Goal: Task Accomplishment & Management: Complete application form

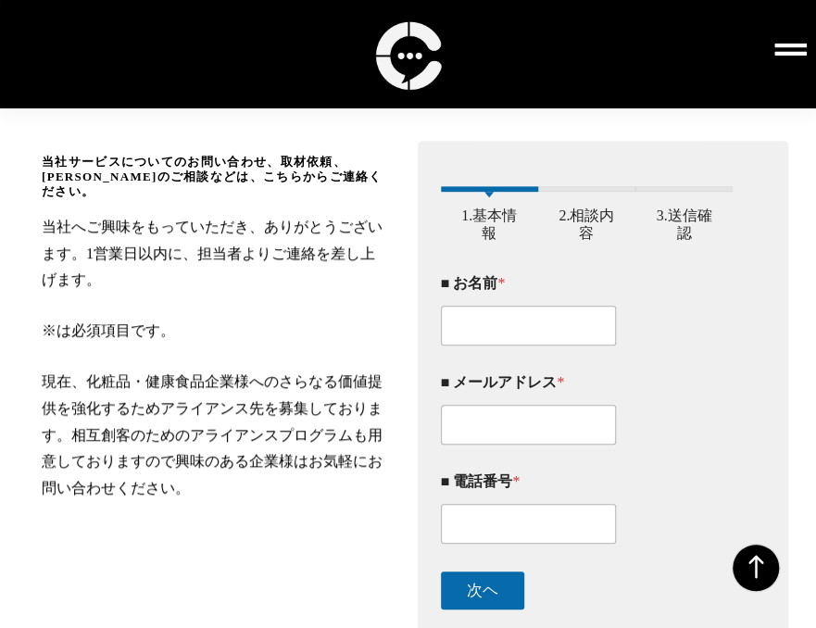
scroll to position [259, 0]
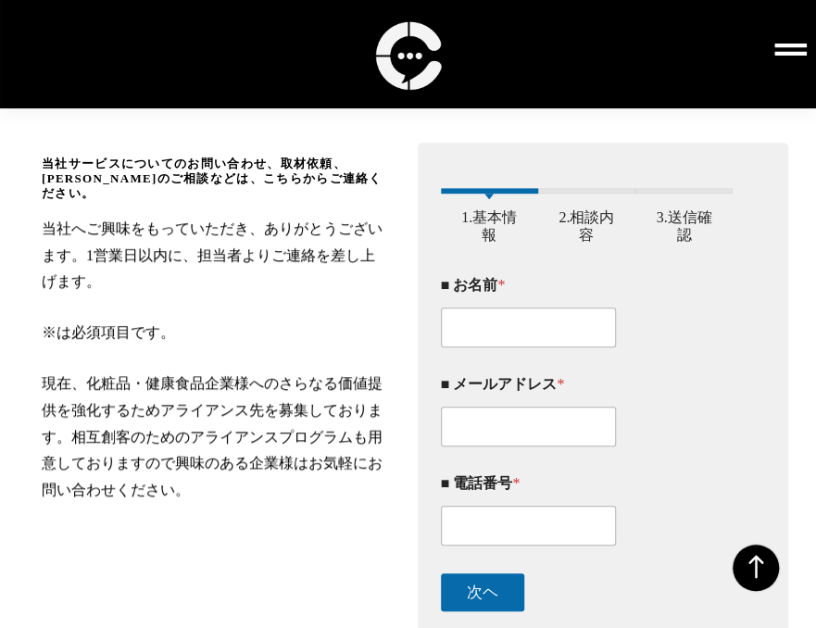
type input "[PERSON_NAME]"
type input "[EMAIL_ADDRESS][DOMAIN_NAME]"
type input "05036312662"
type textarea "お世話になっております。 株式会社Cave de Scriptの[PERSON_NAME]です。 貴社SNSアカウントに大変興味を持ち、ご連絡しました。 SN…"
type input "株式会社 Ｃａｖｅ ｄｅ Ｓｃｒｉｐｔ"
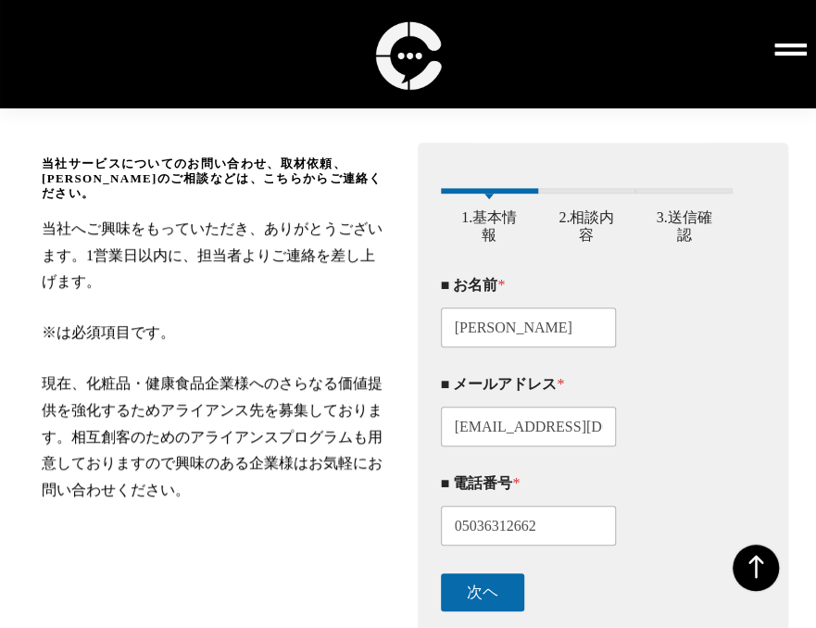
type input "代表取締役"
click at [487, 599] on button "次ヘ" at bounding box center [482, 592] width 83 height 38
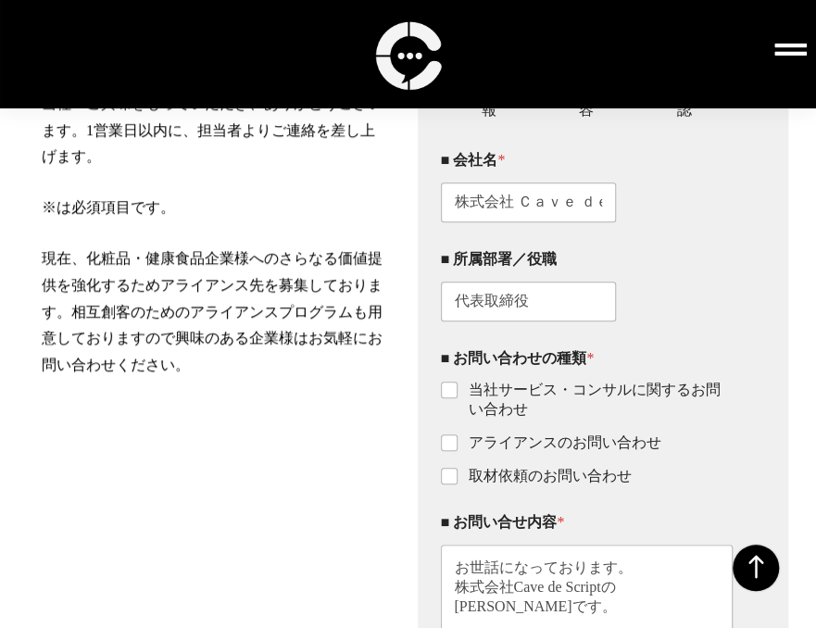
scroll to position [386, 0]
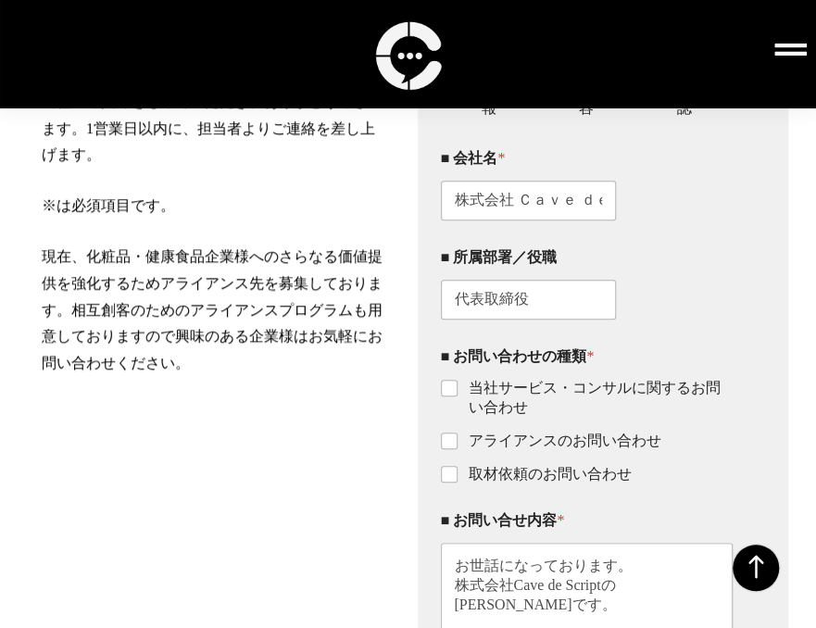
click at [452, 496] on div "■ お問い合わせの種類 * 当社サービス・コンサルに関するお問い合わせ アライアンスのお問い合わせ 取材依頼のお問い合わせ" at bounding box center [587, 415] width 293 height 164
click at [448, 449] on input "アライアンスのお問い合わせ" at bounding box center [450, 441] width 15 height 15
checkbox input "false"
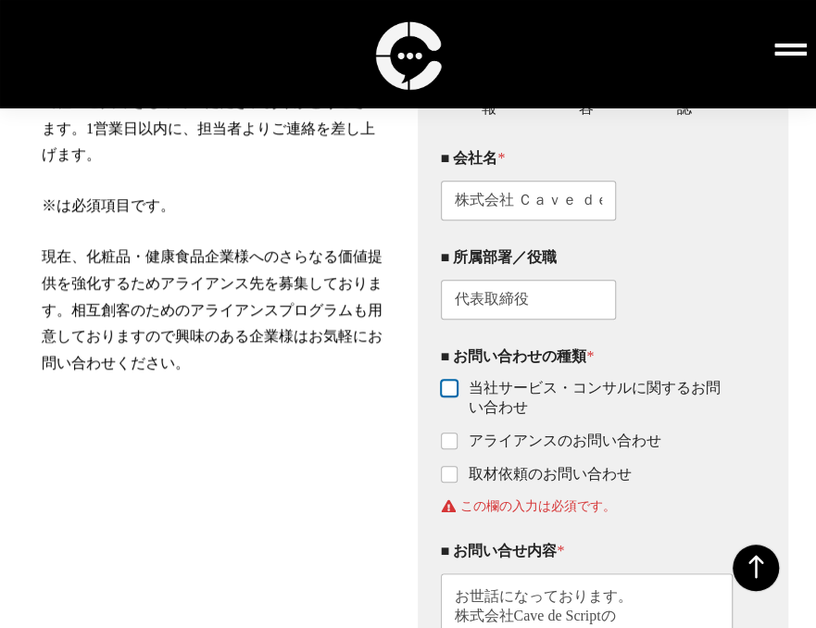
click at [454, 396] on input "当社サービス・コンサルに関するお問い合わせ" at bounding box center [450, 389] width 15 height 15
checkbox input "true"
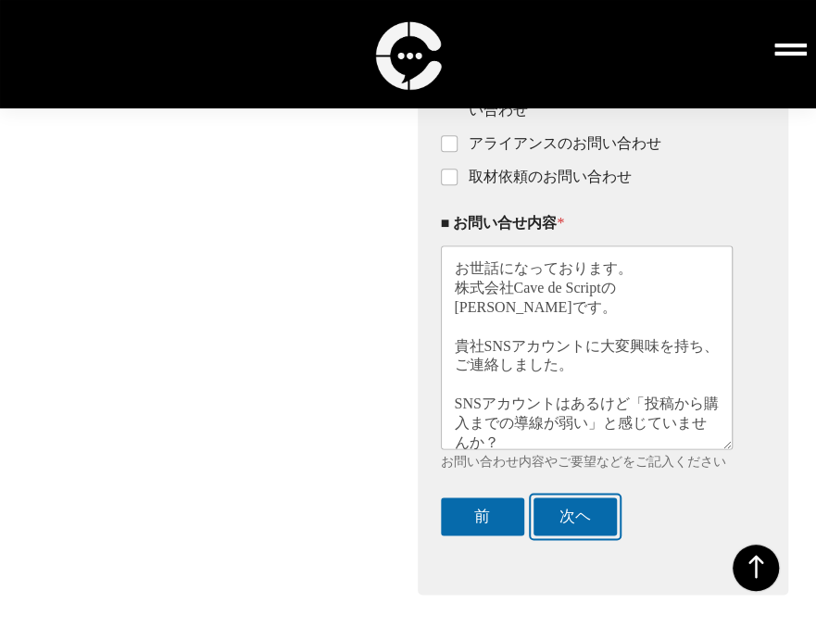
click at [582, 535] on button "次ヘ" at bounding box center [575, 516] width 83 height 38
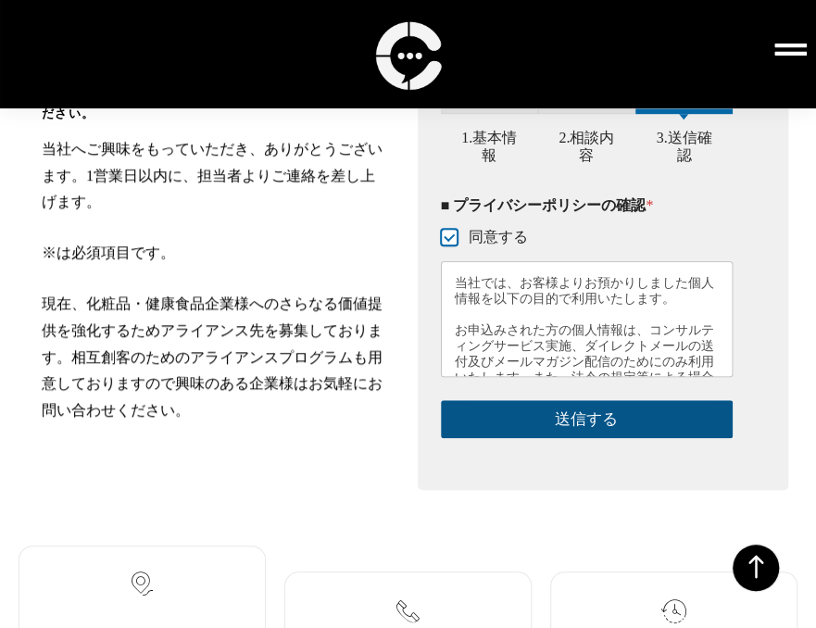
scroll to position [339, 0]
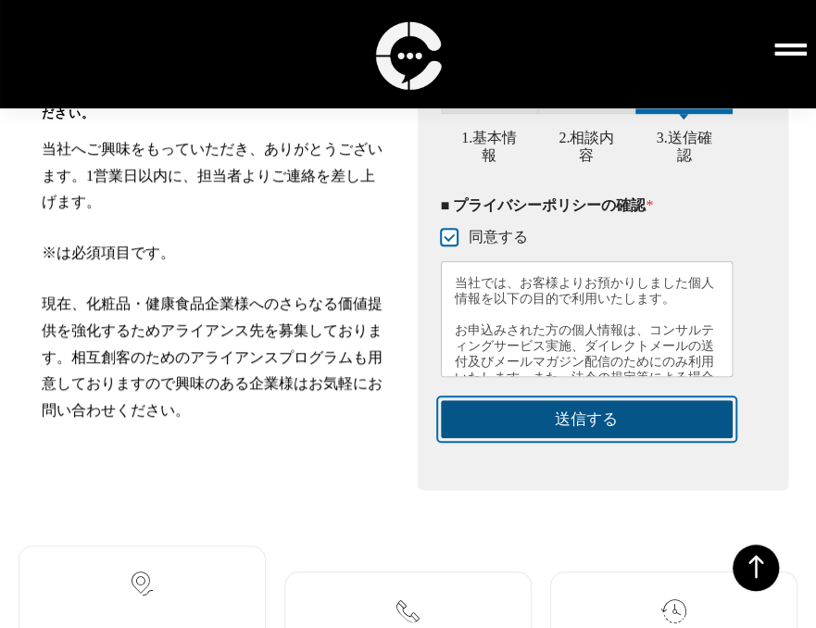
click at [604, 426] on button "送信する" at bounding box center [587, 419] width 293 height 38
